Goal: Information Seeking & Learning: Learn about a topic

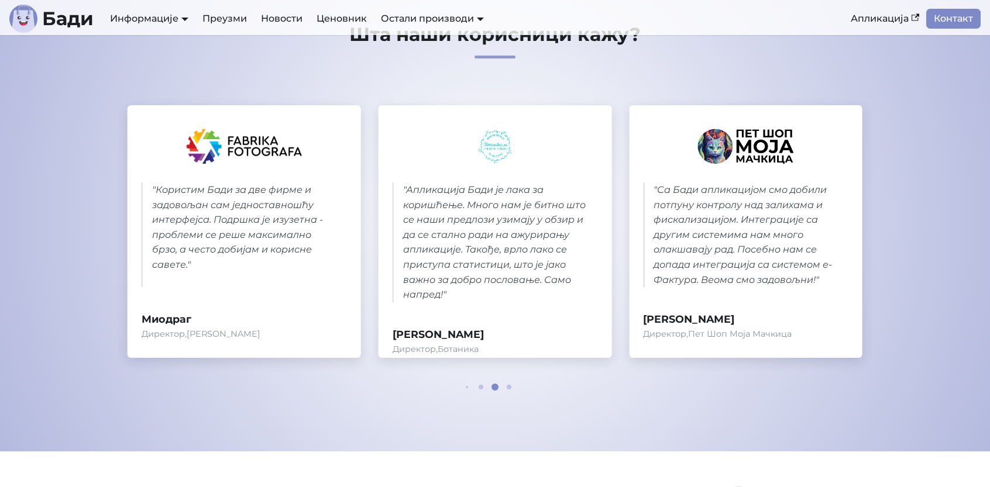
scroll to position [425, 0]
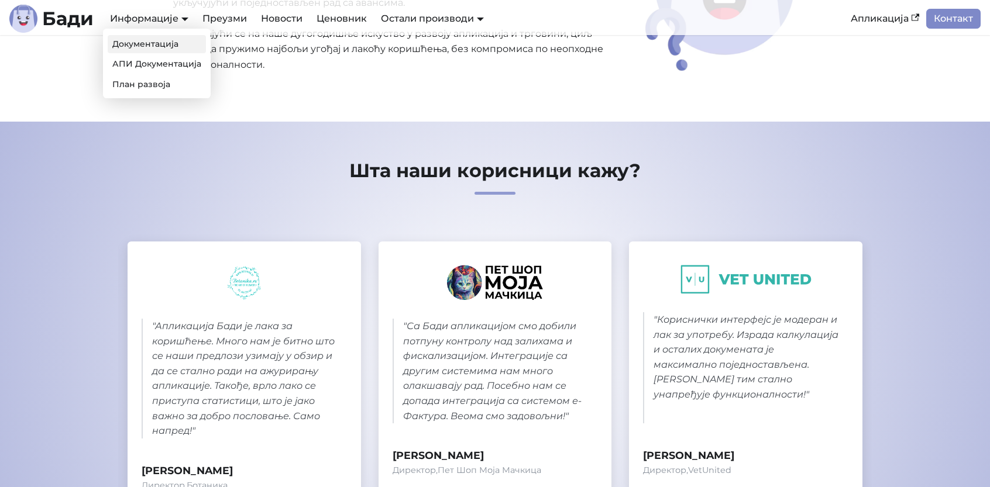
click at [154, 43] on link "Документација" at bounding box center [157, 44] width 98 height 18
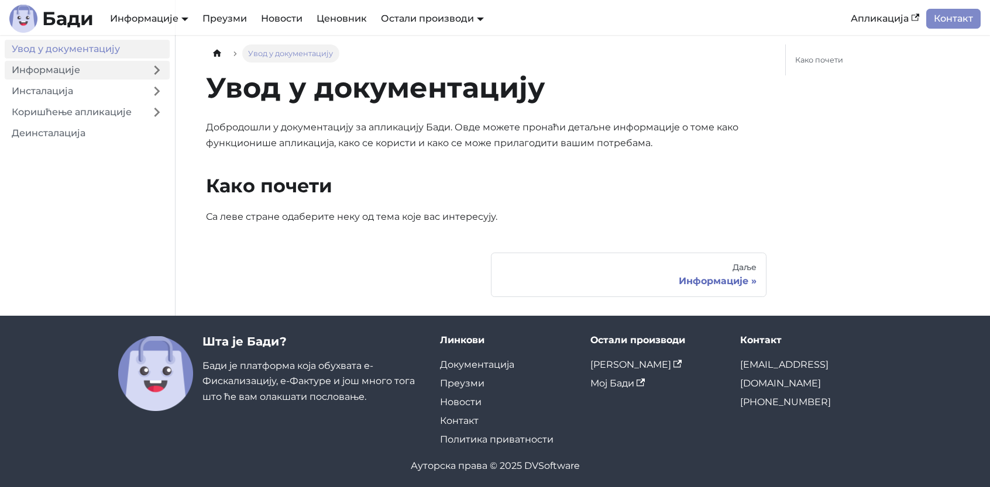
click at [100, 75] on link "Информације" at bounding box center [74, 70] width 139 height 19
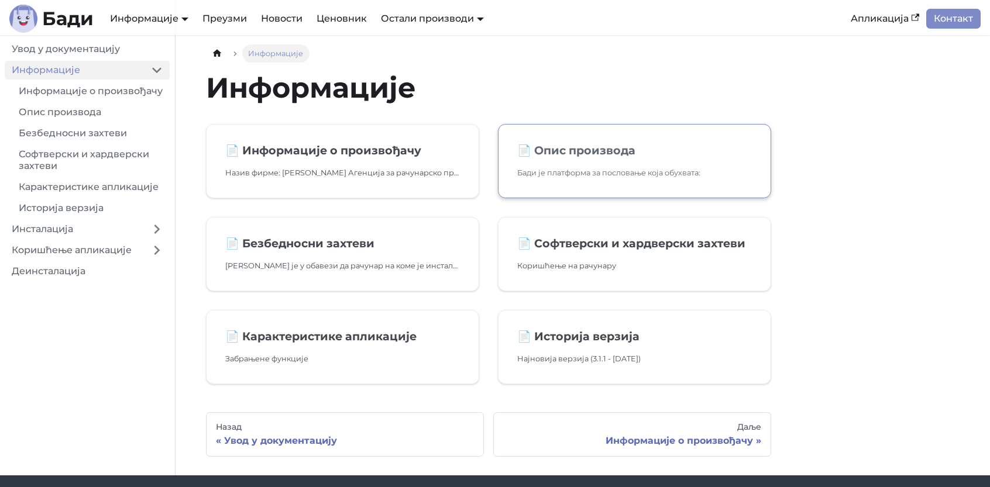
click at [547, 156] on h2 "📄️ Опис производа" at bounding box center [634, 150] width 235 height 14
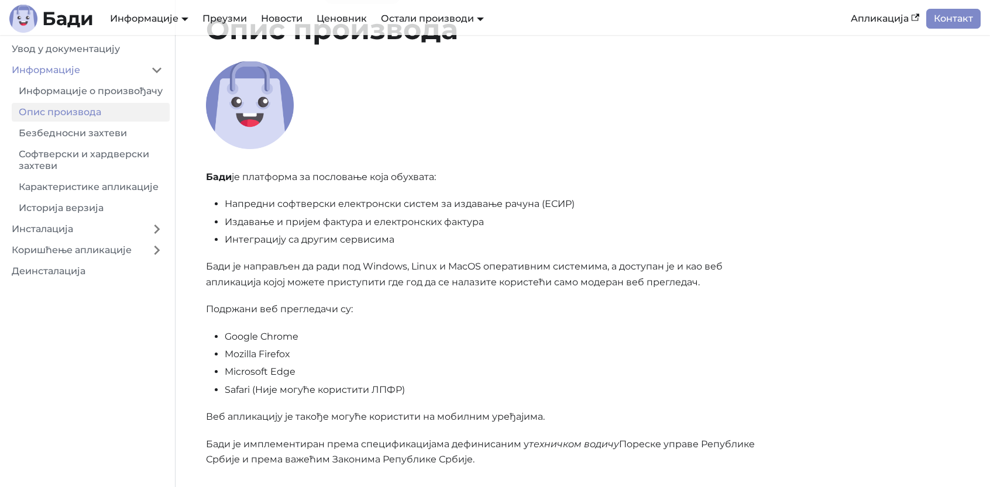
scroll to position [117, 0]
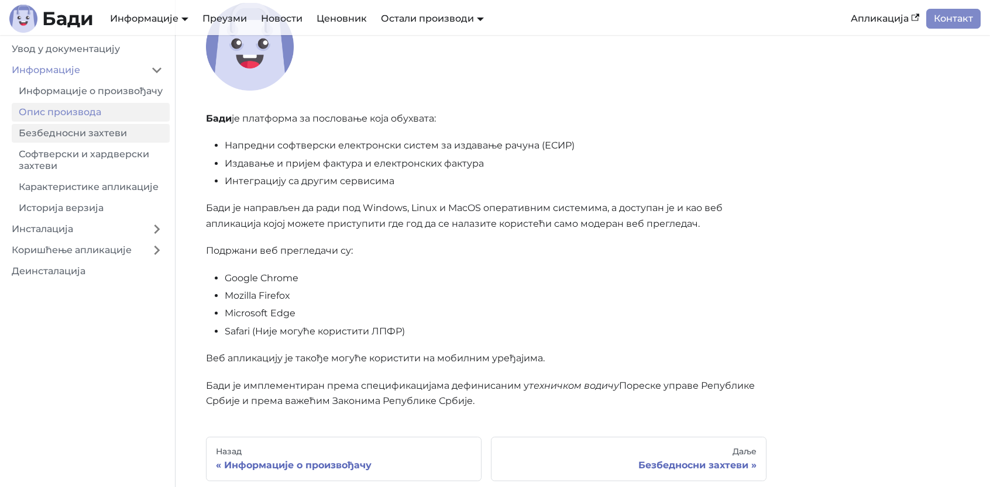
click at [99, 143] on link "Безбедносни захтеви" at bounding box center [91, 133] width 158 height 19
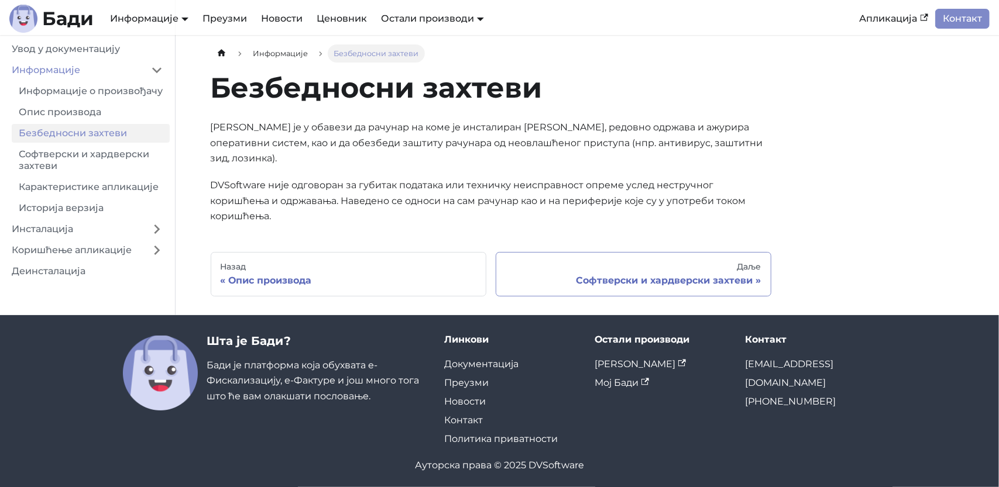
click at [631, 275] on div "Софтверски и хардверски захтеви" at bounding box center [634, 281] width 256 height 12
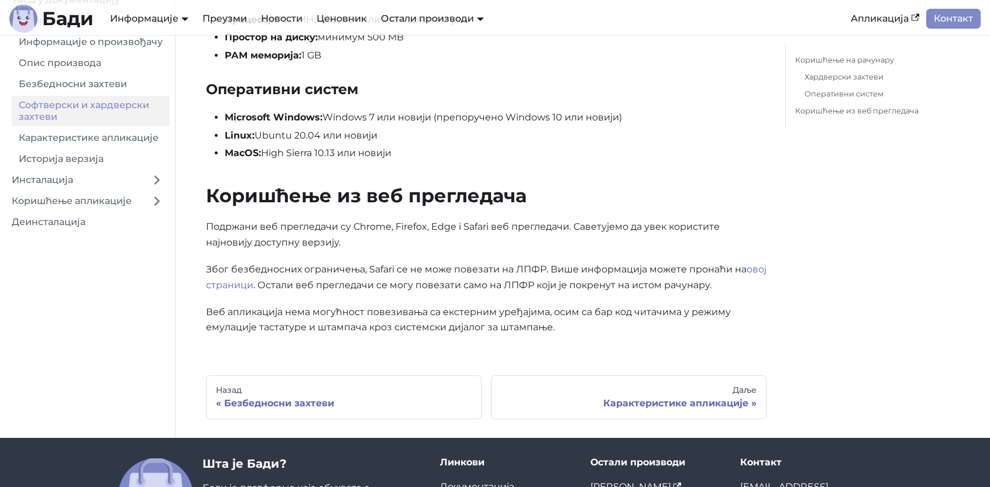
scroll to position [299, 0]
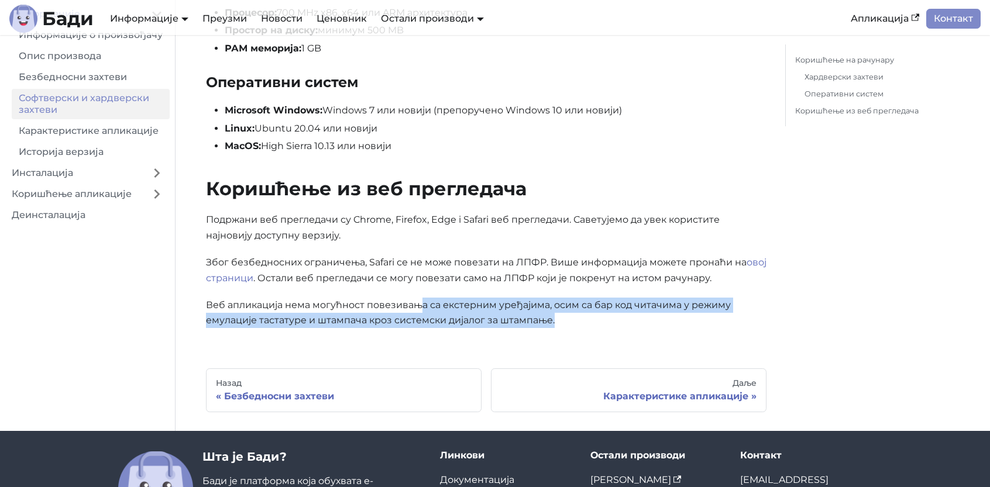
drag, startPoint x: 423, startPoint y: 310, endPoint x: 575, endPoint y: 324, distance: 152.2
click at [575, 324] on p "Веб апликација нема могућност повезивања са екстерним уређајима, осим са бар ко…" at bounding box center [486, 313] width 561 height 31
